Goal: Task Accomplishment & Management: Use online tool/utility

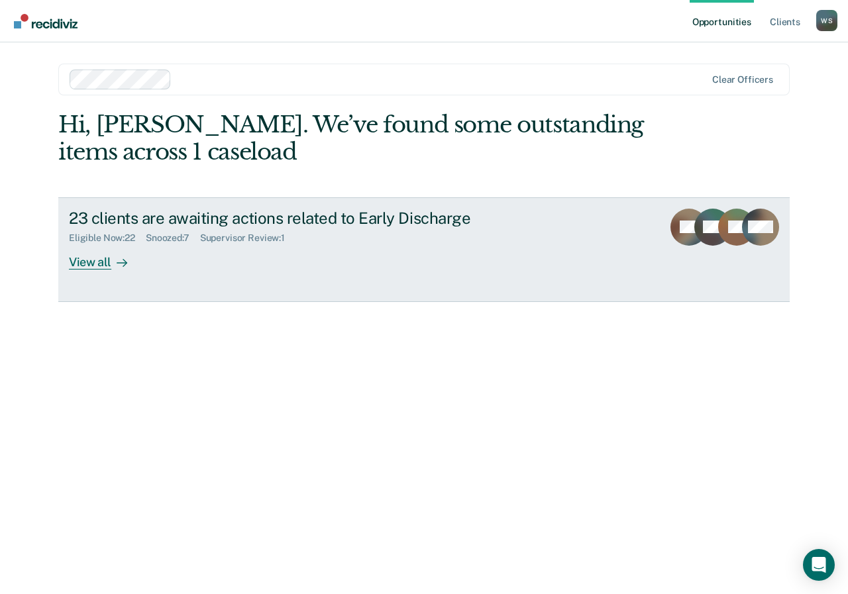
click at [99, 268] on div "View all" at bounding box center [106, 257] width 74 height 26
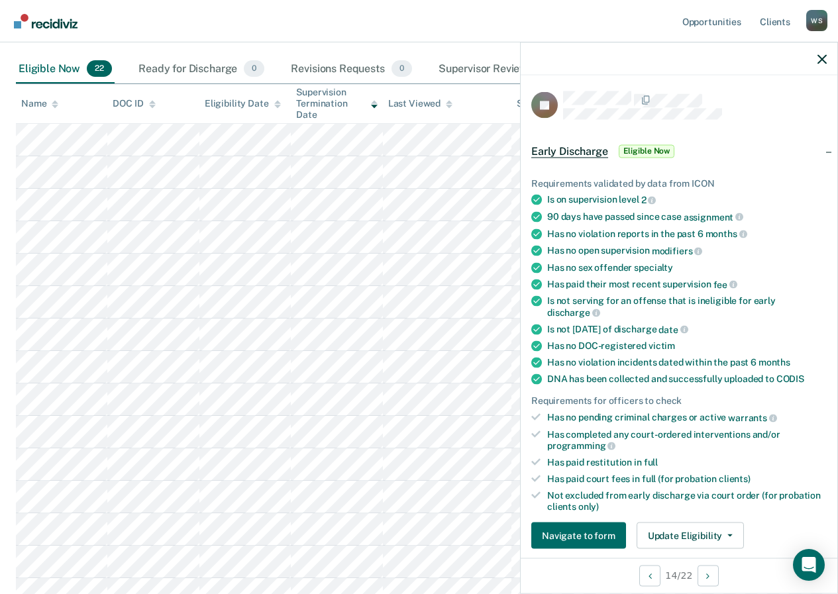
scroll to position [323, 0]
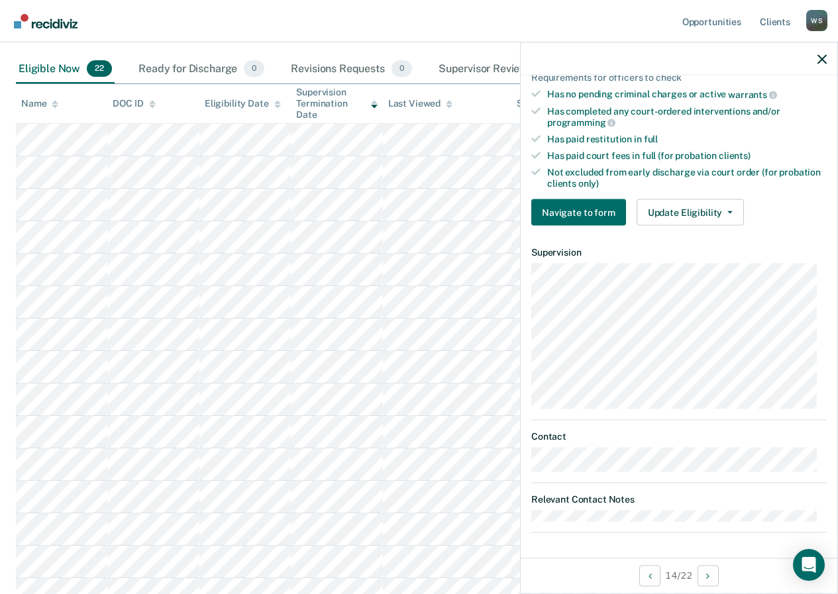
click at [706, 538] on div "JR Early Discharge Eligible Now Requirements validated by data from ICON Is on …" at bounding box center [679, 317] width 317 height 482
click at [731, 211] on button "Update Eligibility" at bounding box center [690, 212] width 107 height 27
click at [827, 56] on div at bounding box center [679, 58] width 317 height 33
click at [818, 58] on icon "button" at bounding box center [822, 58] width 9 height 9
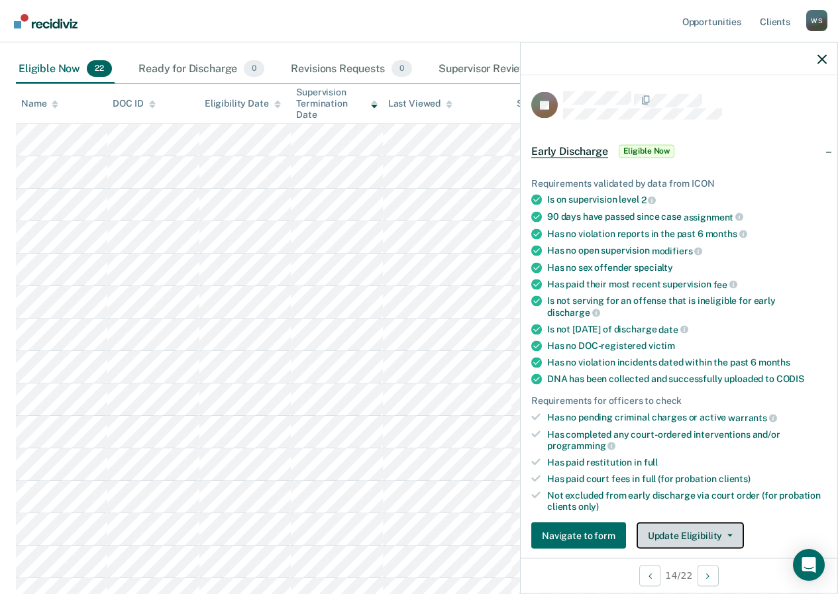
click at [681, 529] on button "Update Eligibility" at bounding box center [690, 536] width 107 height 27
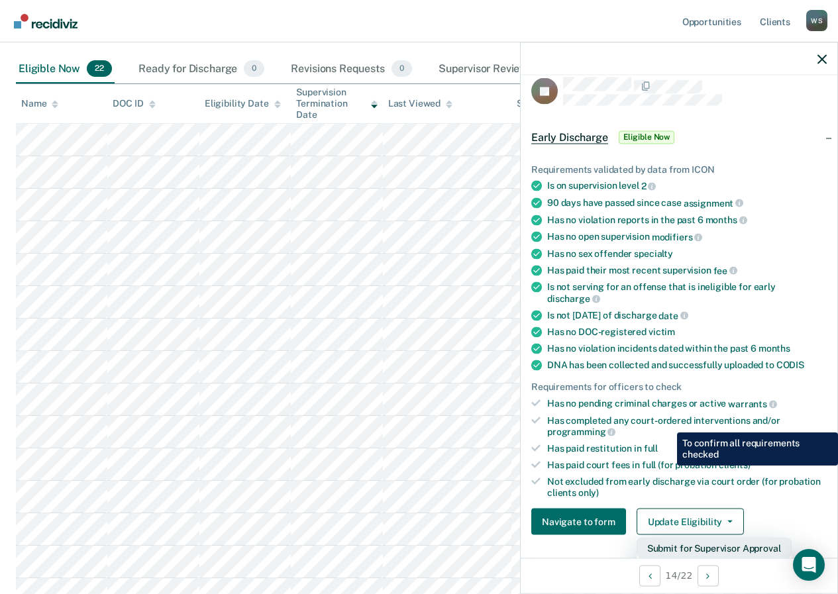
scroll to position [146, 0]
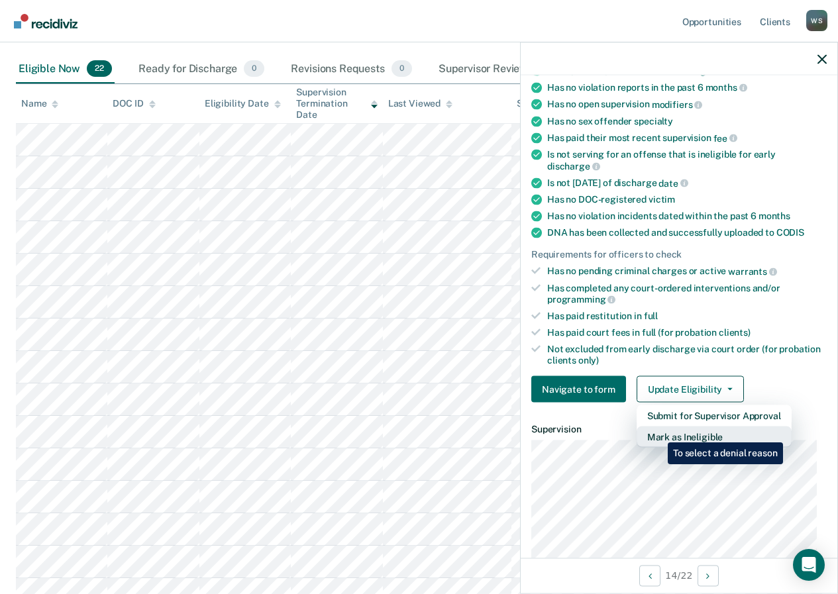
click at [658, 433] on button "Mark as Ineligible" at bounding box center [714, 437] width 155 height 21
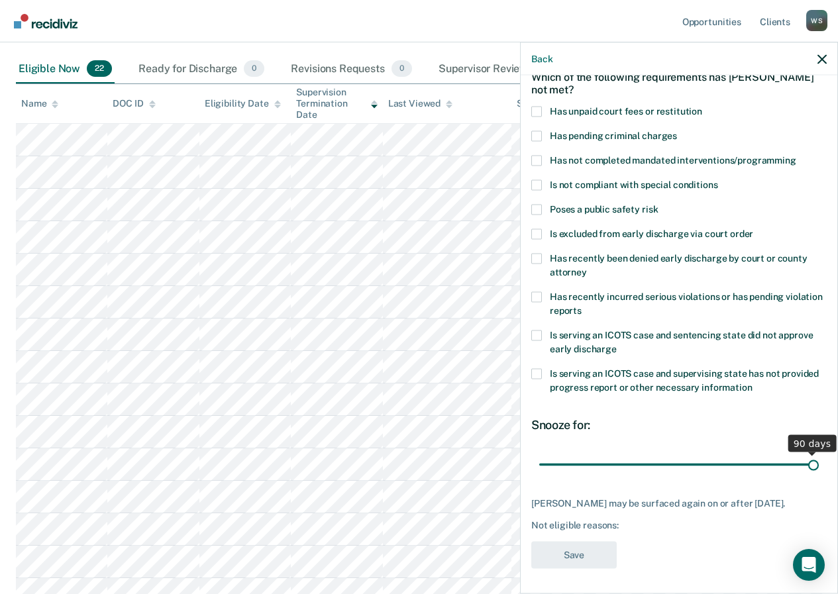
drag, startPoint x: 627, startPoint y: 462, endPoint x: 808, endPoint y: 470, distance: 181.1
type input "90"
click at [808, 470] on input "range" at bounding box center [679, 464] width 280 height 23
click at [541, 139] on span at bounding box center [536, 136] width 11 height 11
click at [677, 131] on input "Has pending criminal charges" at bounding box center [677, 131] width 0 height 0
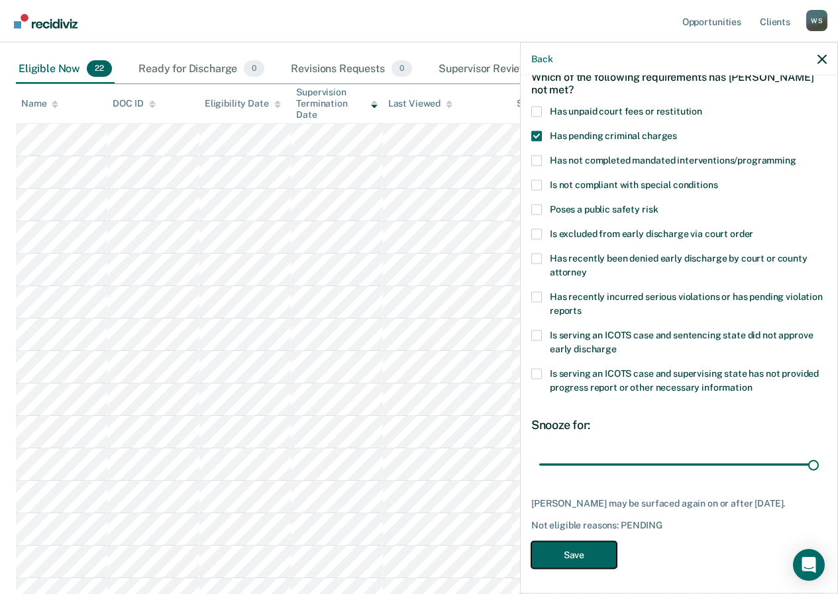
click at [591, 558] on button "Save" at bounding box center [573, 554] width 85 height 27
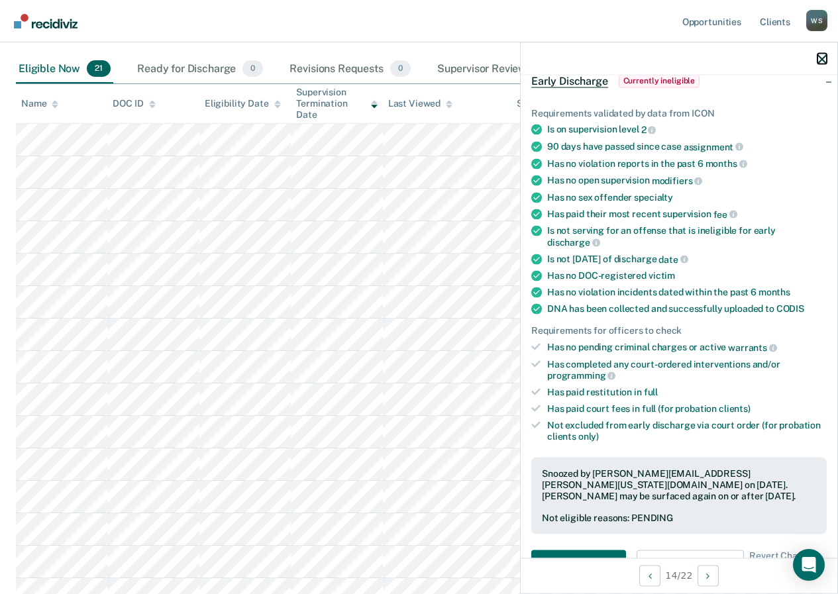
click at [822, 58] on icon "button" at bounding box center [822, 58] width 9 height 9
